Goal: Task Accomplishment & Management: Use online tool/utility

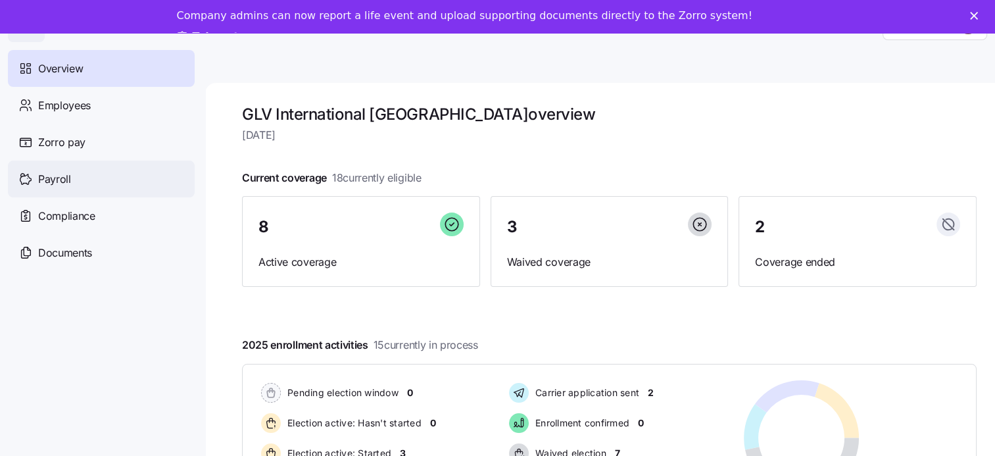
click at [59, 176] on span "Payroll" at bounding box center [54, 179] width 33 height 16
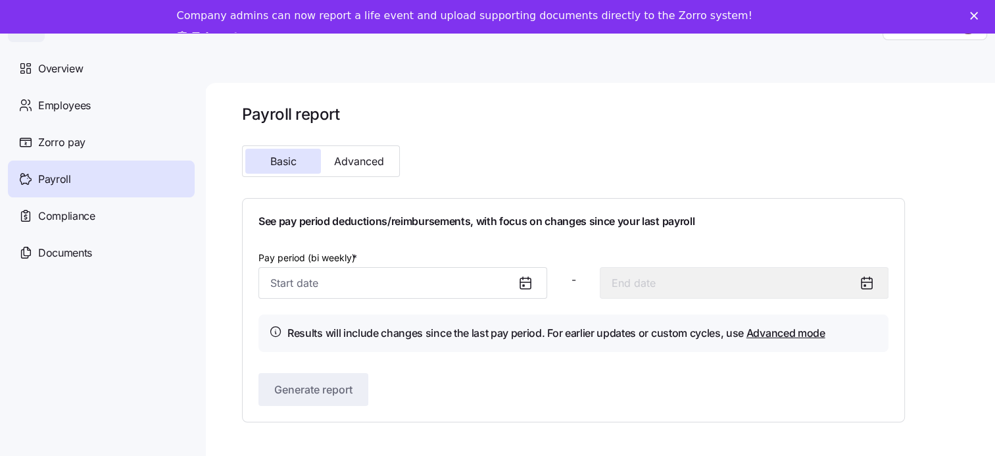
click at [521, 284] on icon at bounding box center [526, 283] width 16 height 16
click at [552, 124] on h1 "Payroll report" at bounding box center [573, 114] width 663 height 20
click at [521, 391] on div "Generate report" at bounding box center [573, 389] width 630 height 33
drag, startPoint x: 908, startPoint y: 137, endPoint x: 872, endPoint y: 132, distance: 36.0
click at [908, 137] on div "Payroll report Basic Advanced See pay period deductions/reimbursements, with fo…" at bounding box center [609, 263] width 735 height 318
